Goal: Information Seeking & Learning: Learn about a topic

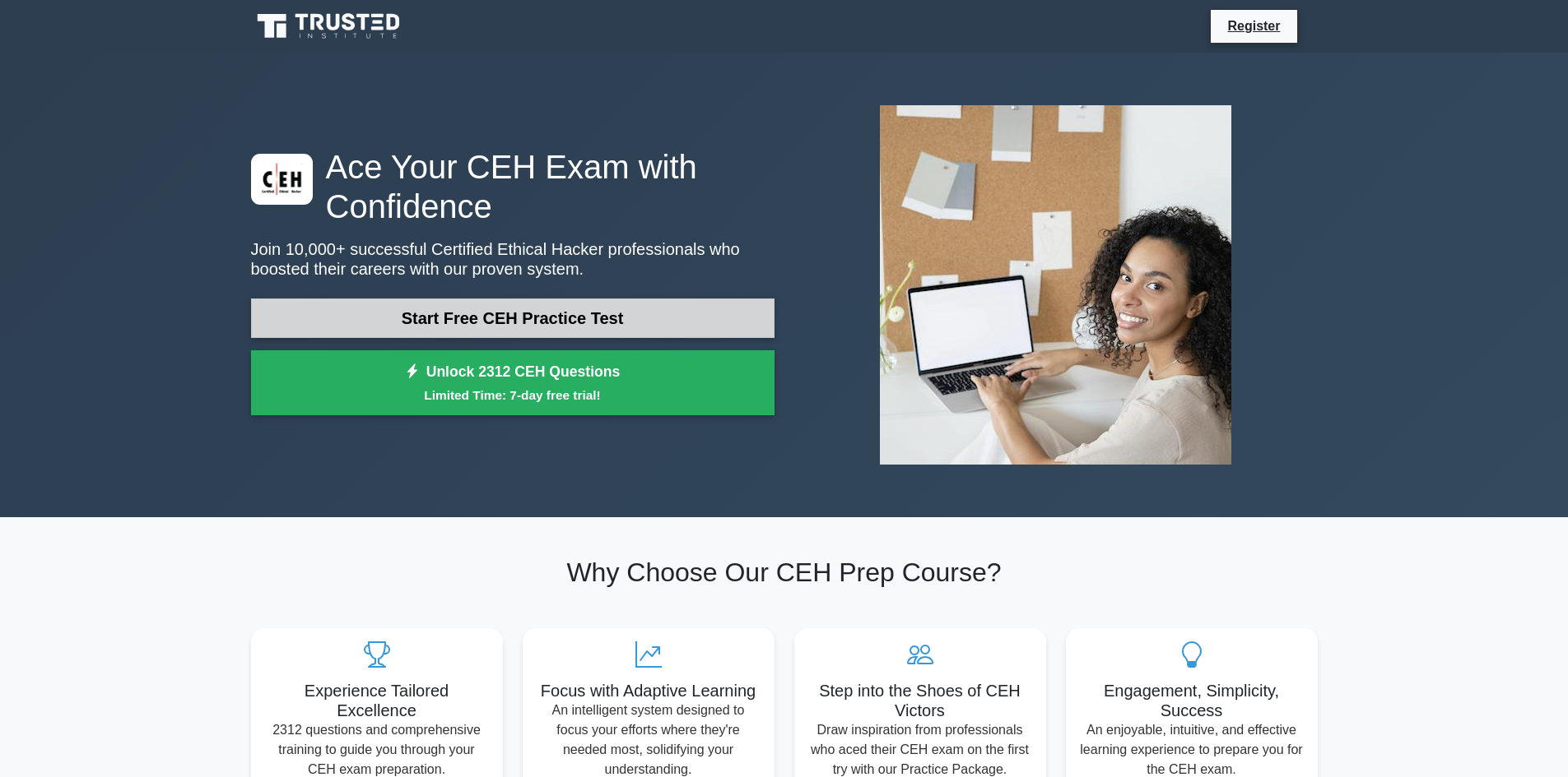
click at [566, 332] on link "Start Free CEH Practice Test" at bounding box center [513, 318] width 524 height 39
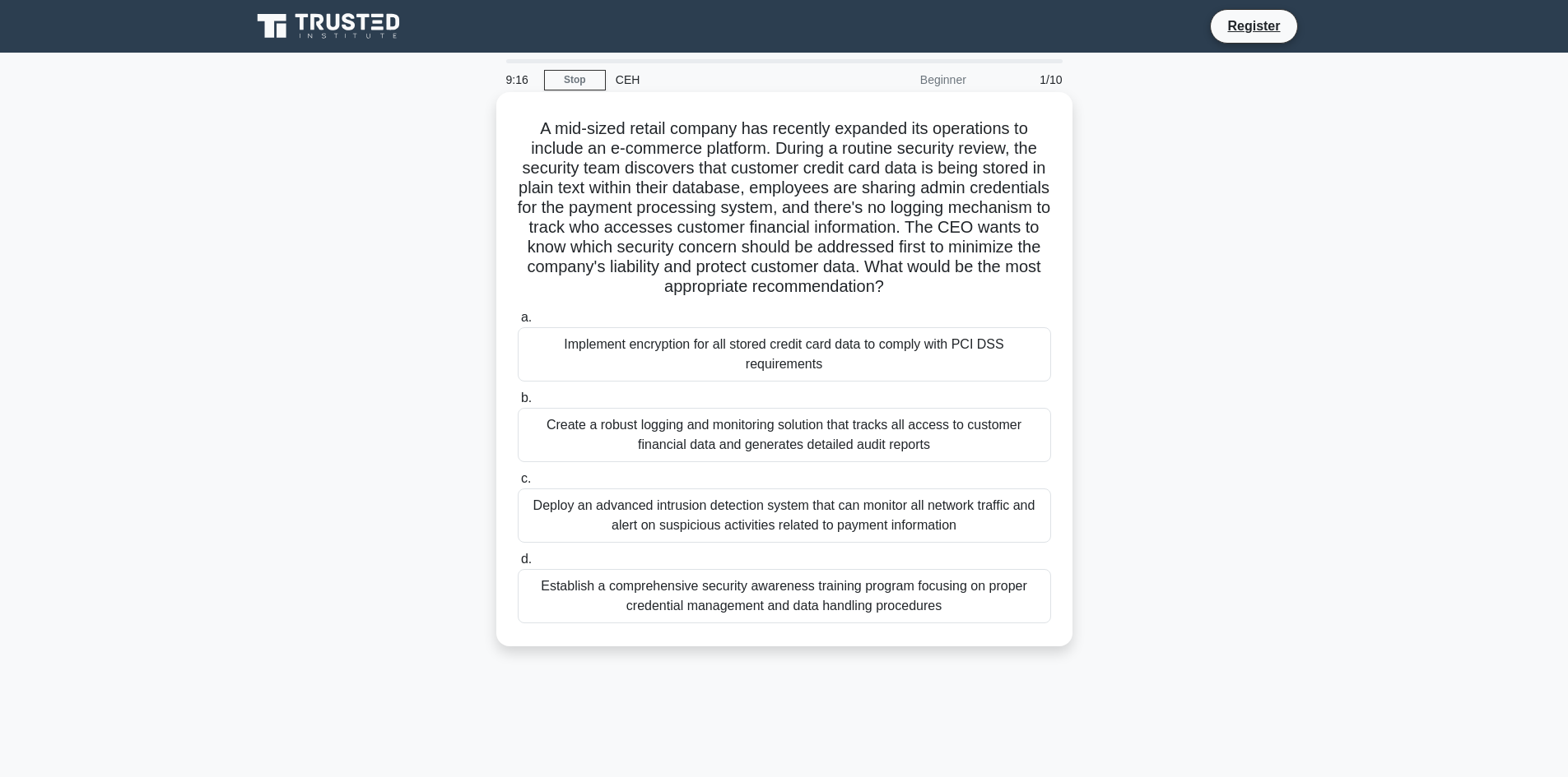
click at [592, 361] on div "Implement encryption for all stored credit card data to comply with PCI DSS req…" at bounding box center [784, 354] width 534 height 55
click at [518, 323] on input "a. Implement encryption for all stored credit card data to comply with PCI DSS …" at bounding box center [518, 318] width 0 height 11
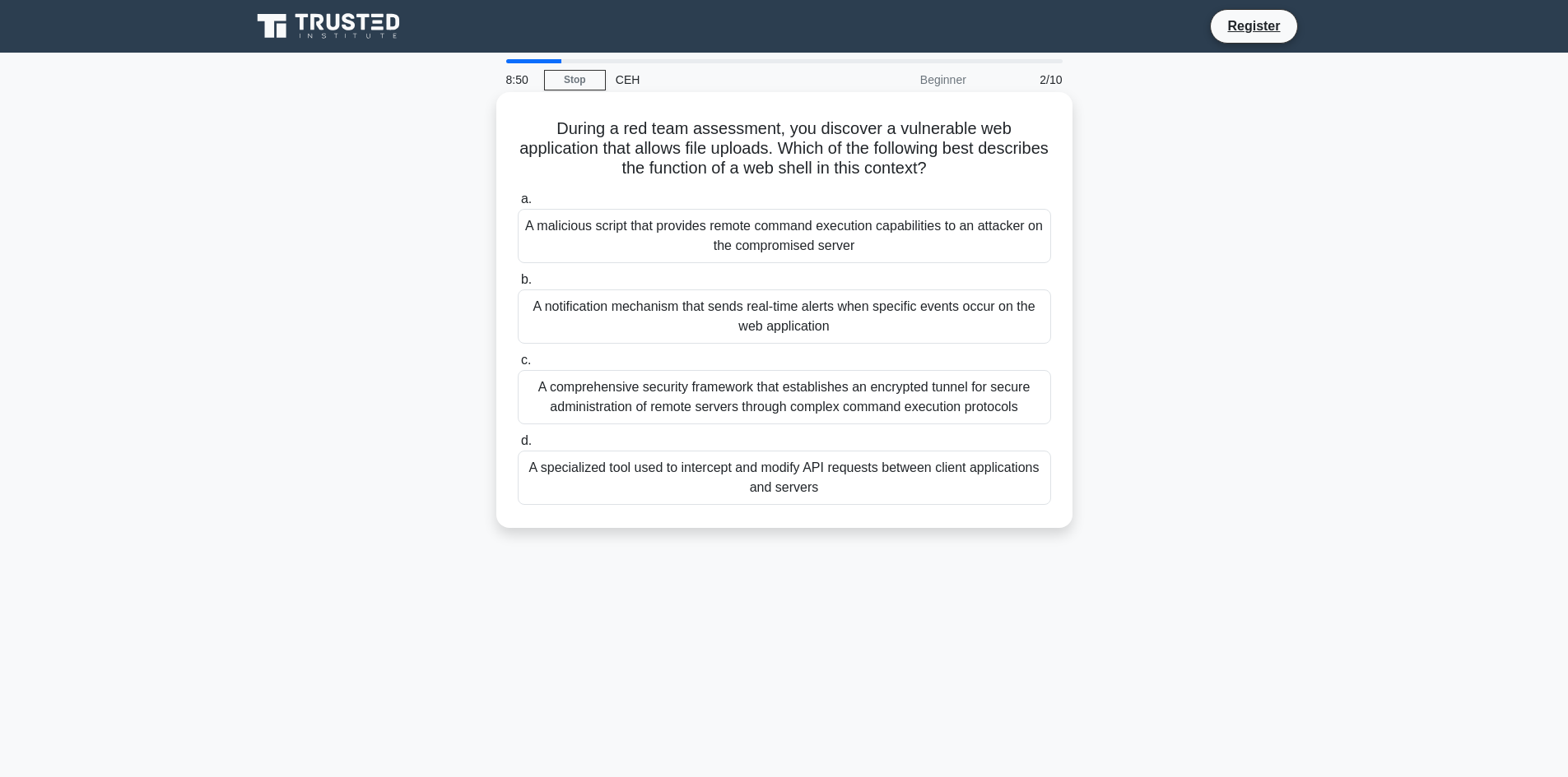
click at [927, 245] on div "A malicious script that provides remote command execution capabilities to an at…" at bounding box center [784, 236] width 534 height 55
click at [518, 205] on input "a. A malicious script that provides remote command execution capabilities to an…" at bounding box center [518, 199] width 0 height 11
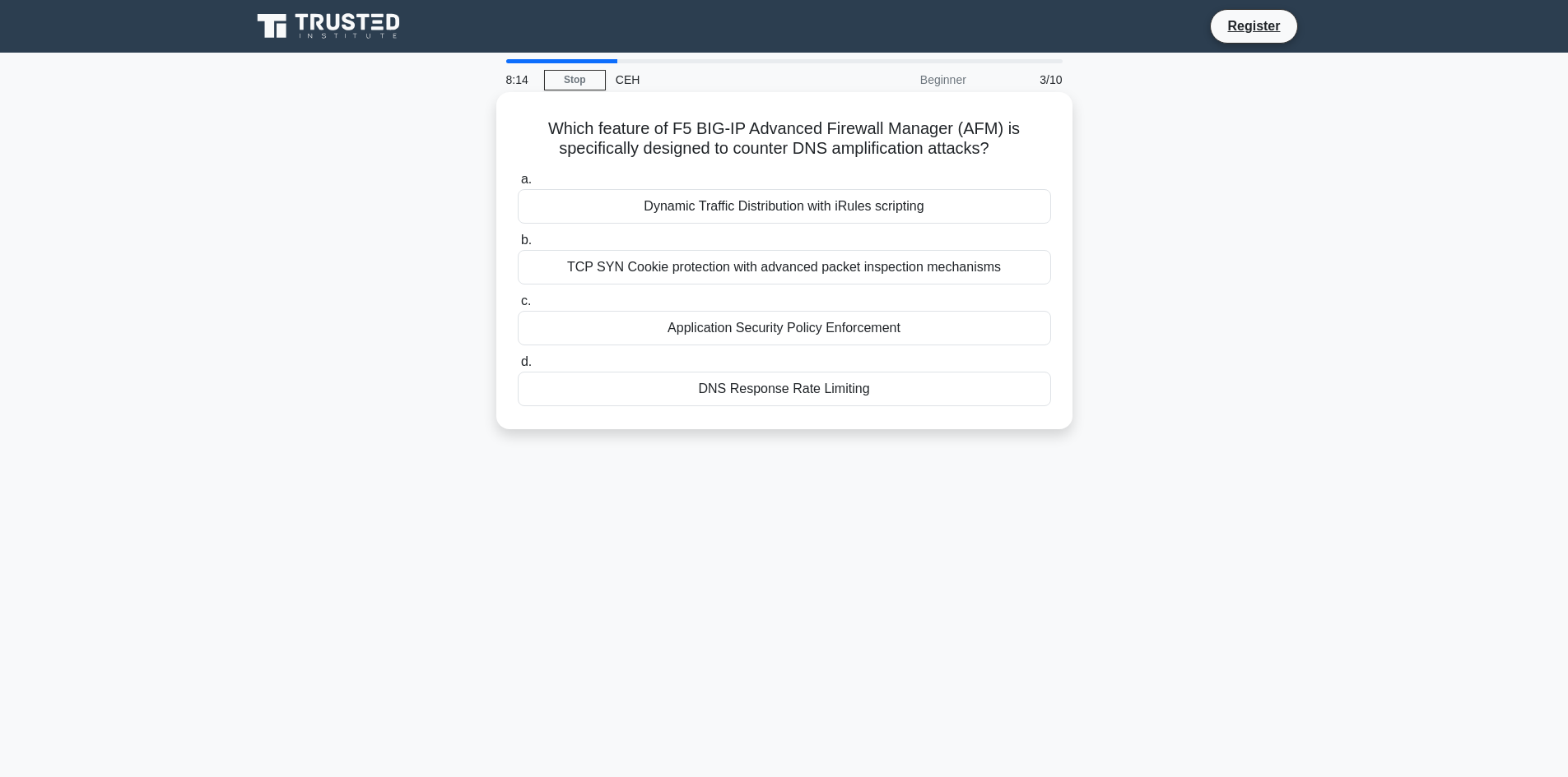
click at [925, 265] on div "TCP SYN Cookie protection with advanced packet inspection mechanisms" at bounding box center [784, 267] width 534 height 34
click at [518, 246] on input "b. TCP SYN Cookie protection with advanced packet inspection mechanisms" at bounding box center [518, 240] width 0 height 11
